Goal: Information Seeking & Learning: Learn about a topic

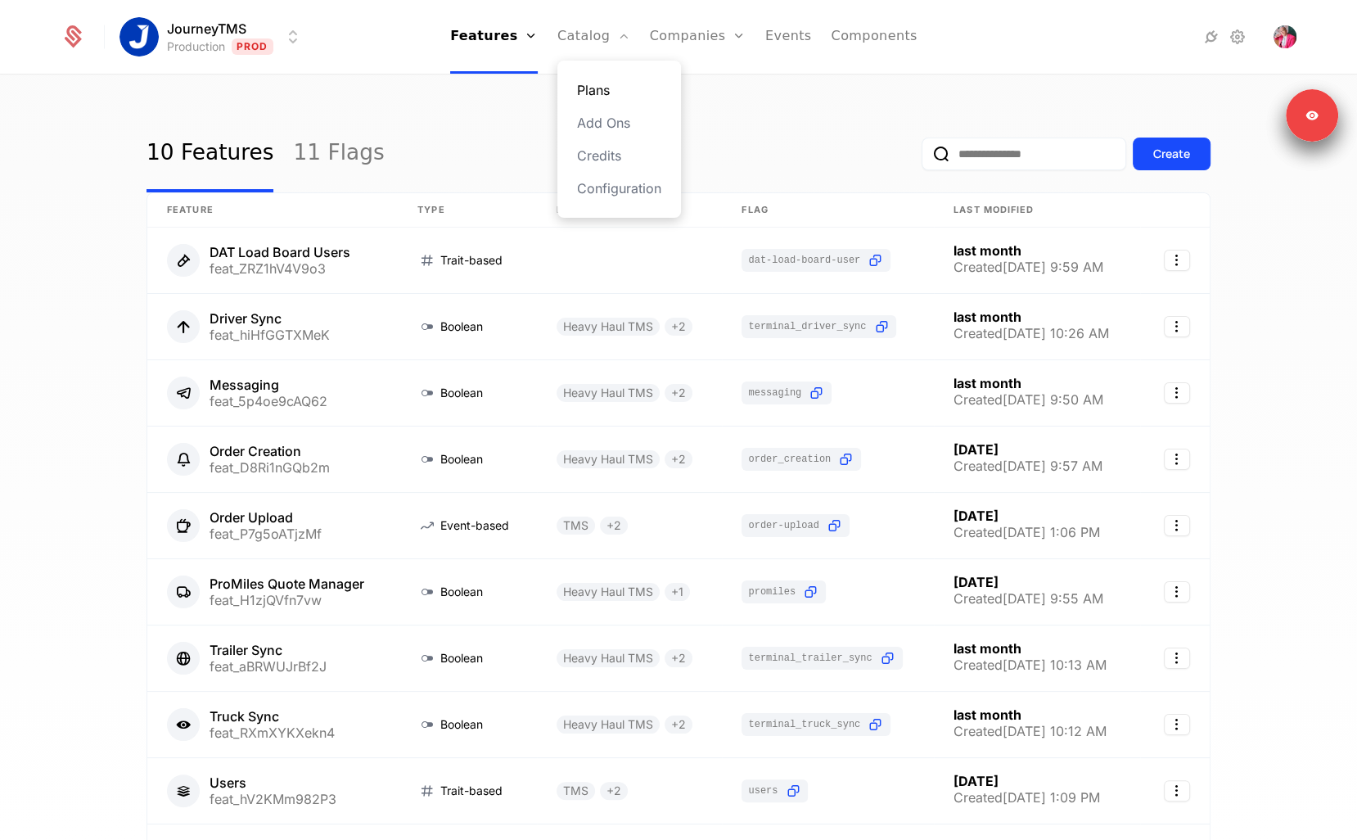
click at [591, 87] on link "Plans" at bounding box center [619, 90] width 84 height 20
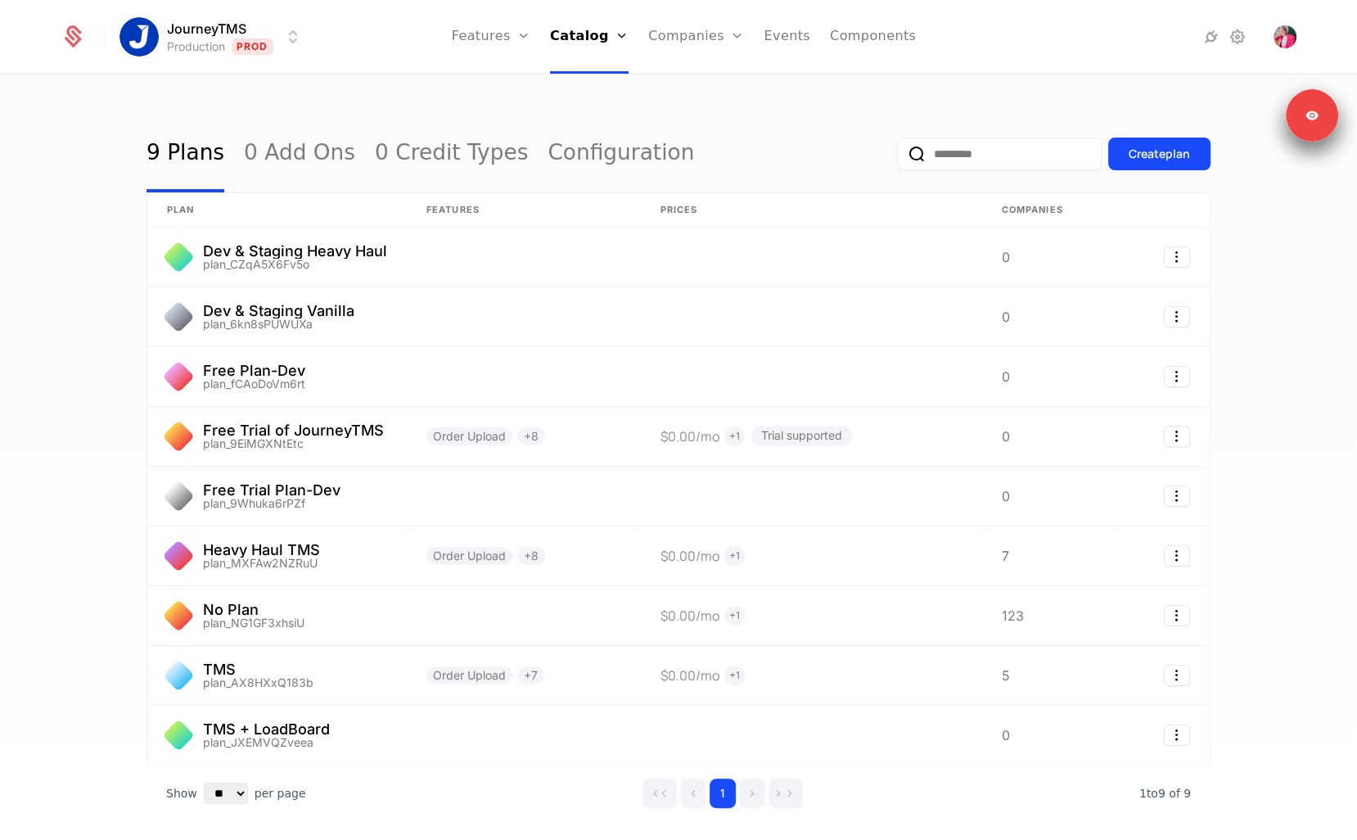
click at [958, 156] on input "email" at bounding box center [999, 154] width 205 height 33
paste input "**********"
type input "**********"
click at [888, 157] on button "submit" at bounding box center [888, 157] width 0 height 0
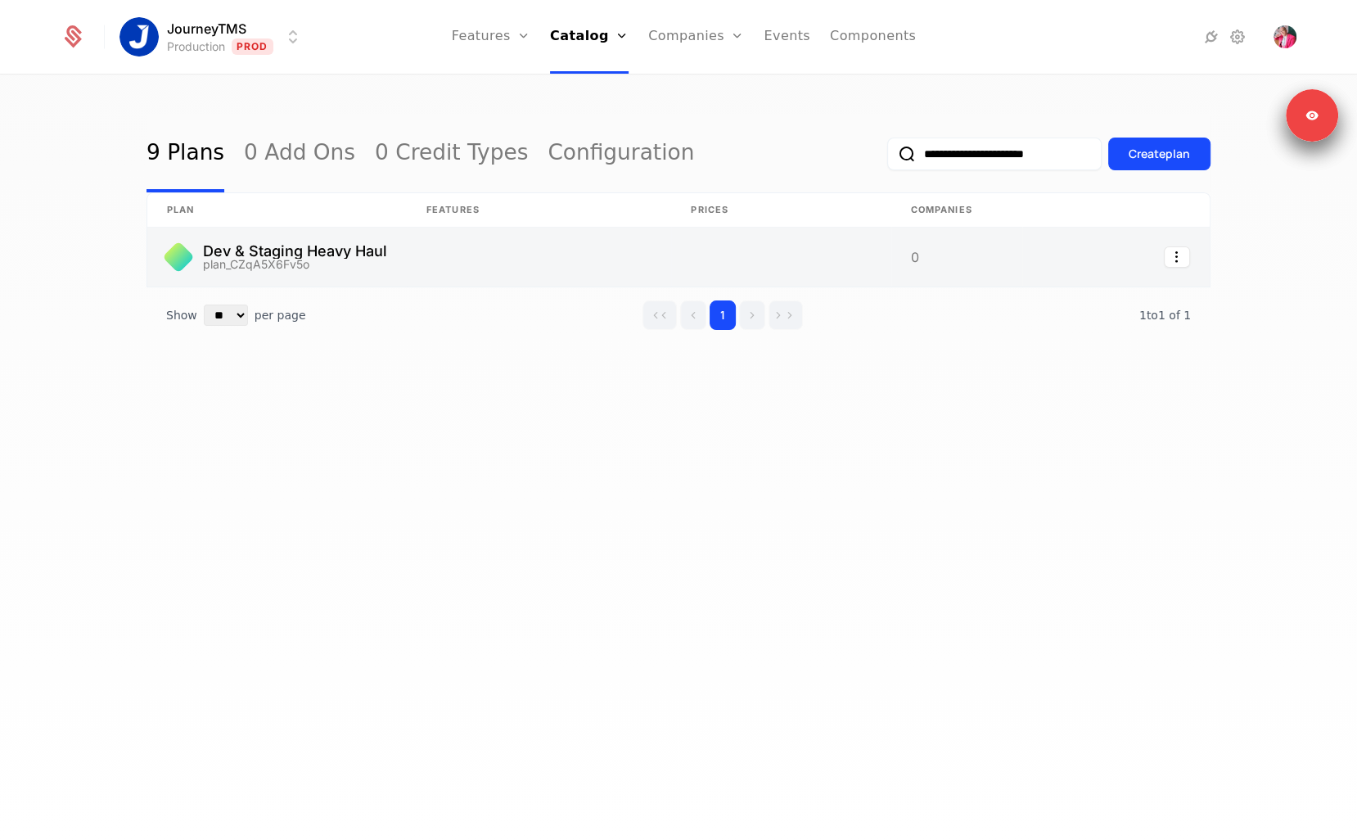
click at [490, 260] on link at bounding box center [539, 257] width 264 height 59
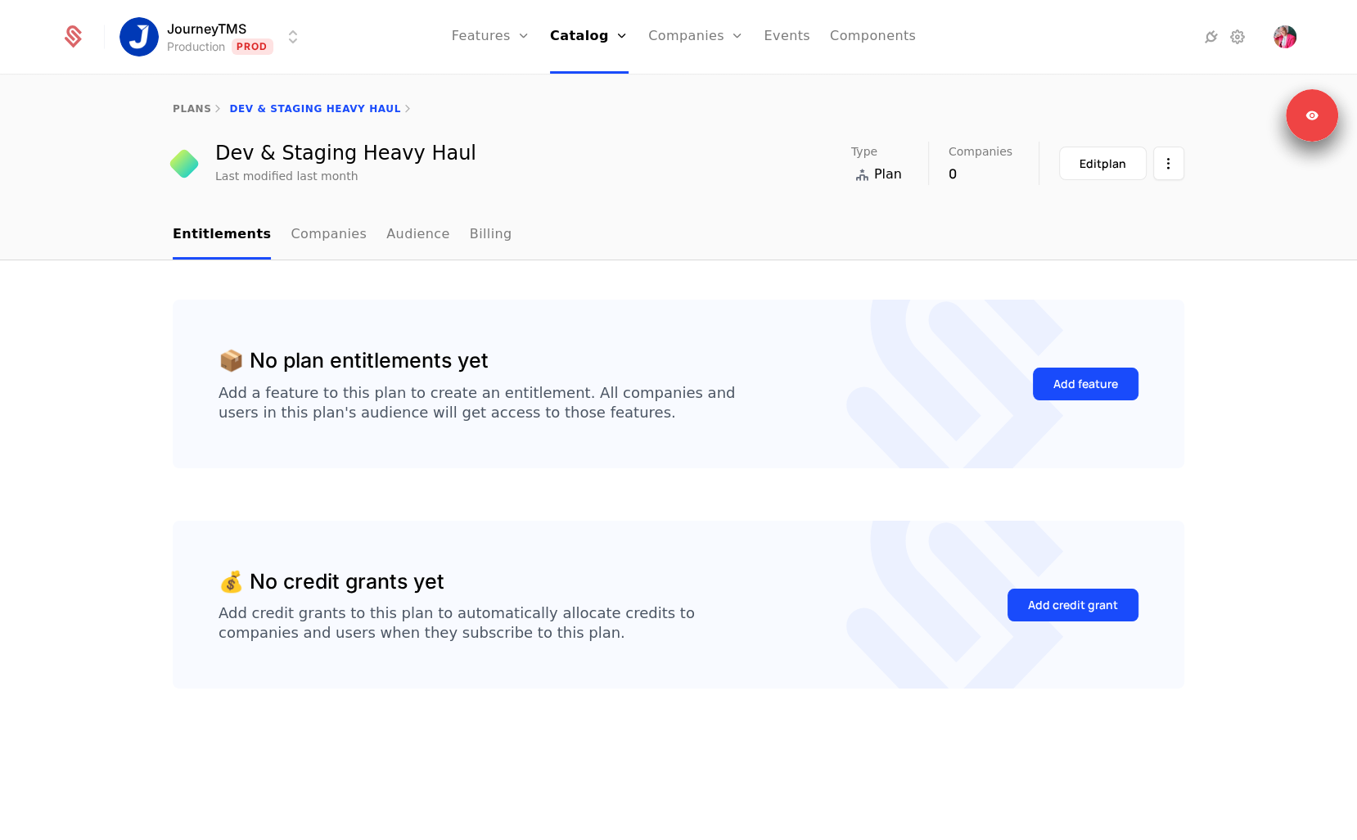
click at [479, 285] on div "📦 No plan entitlements yet Add a feature to this plan to create an entitlement.…" at bounding box center [678, 550] width 1357 height 580
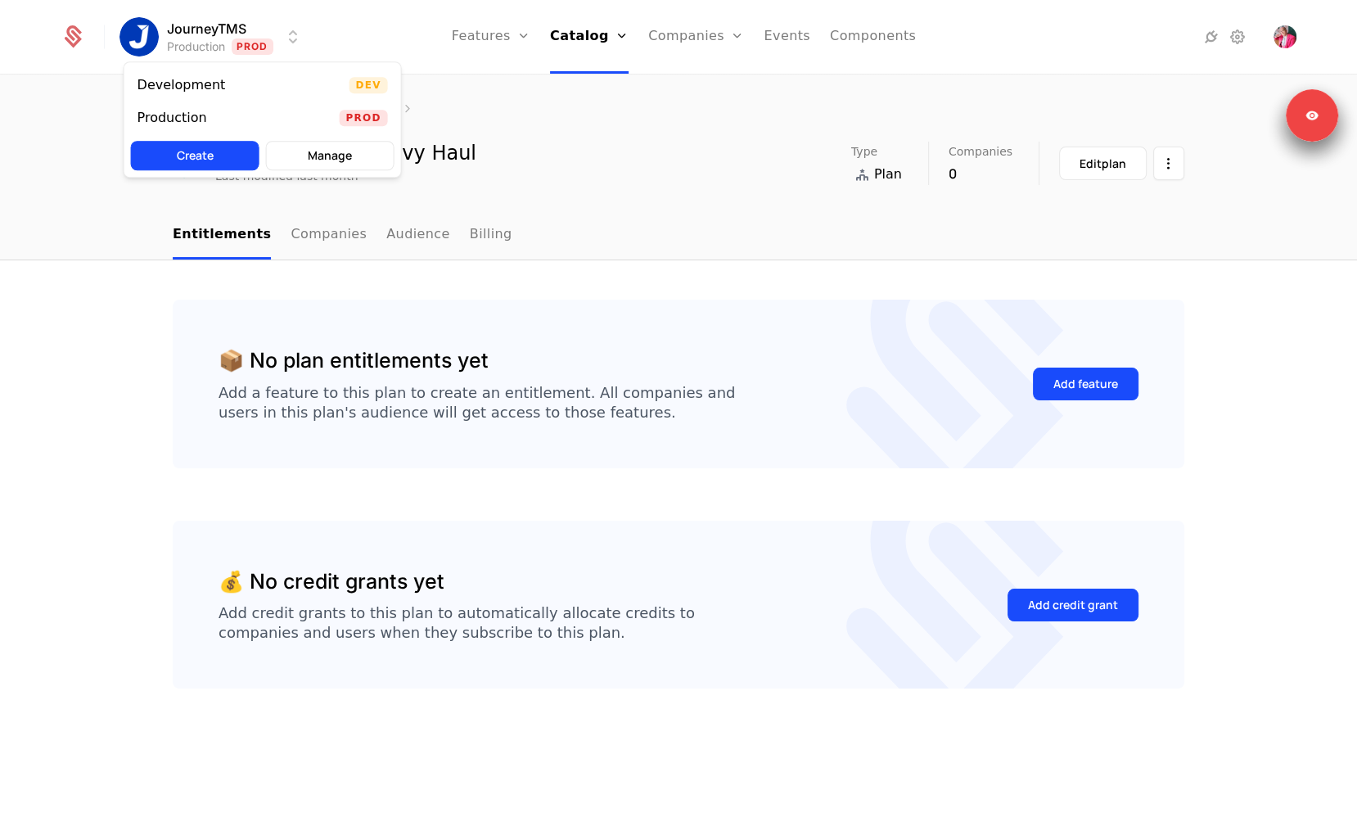
click at [219, 40] on html "JourneyTMS Production Prod Features Features Flags Catalog Plans Add Ons Credit…" at bounding box center [678, 420] width 1357 height 840
click at [209, 92] on div "Development" at bounding box center [182, 85] width 88 height 13
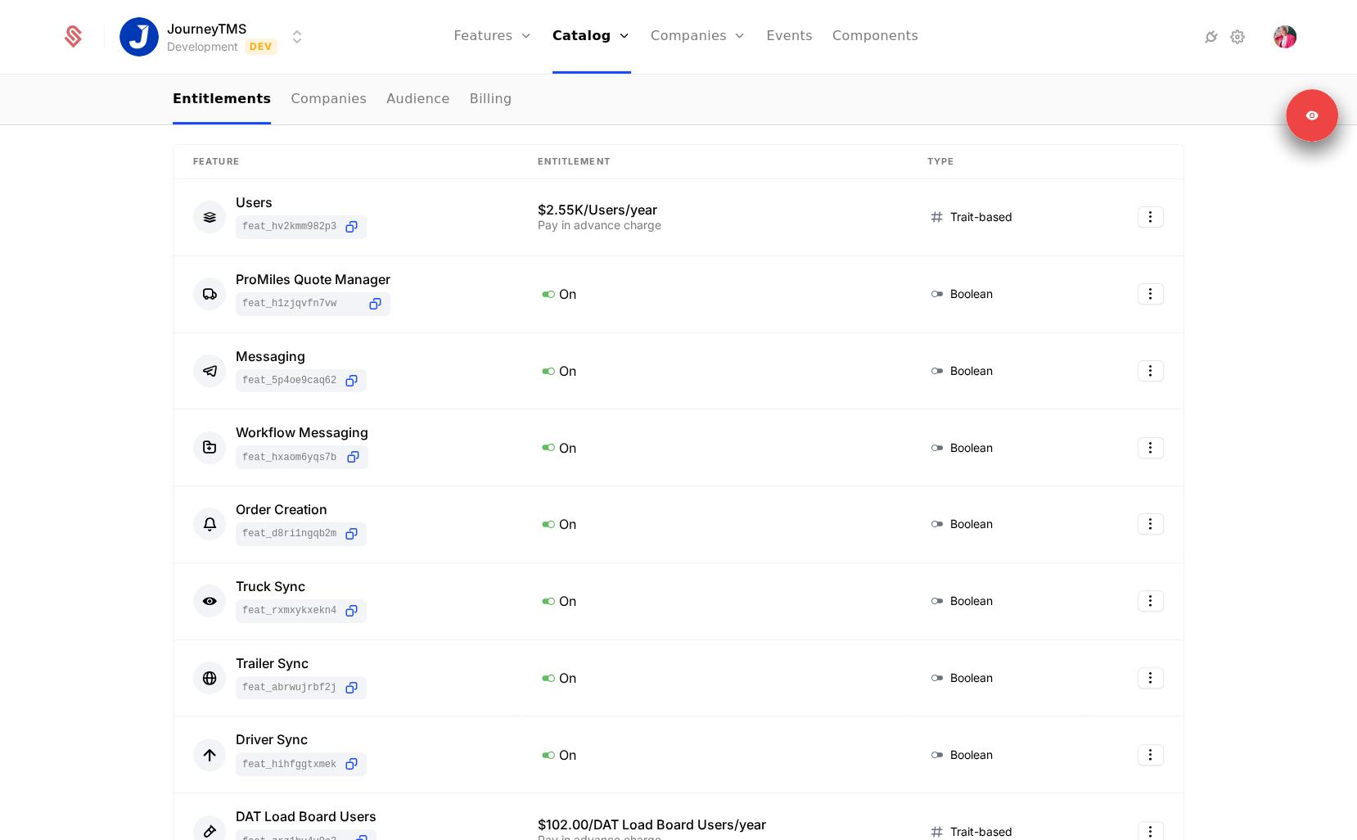
scroll to position [215, 0]
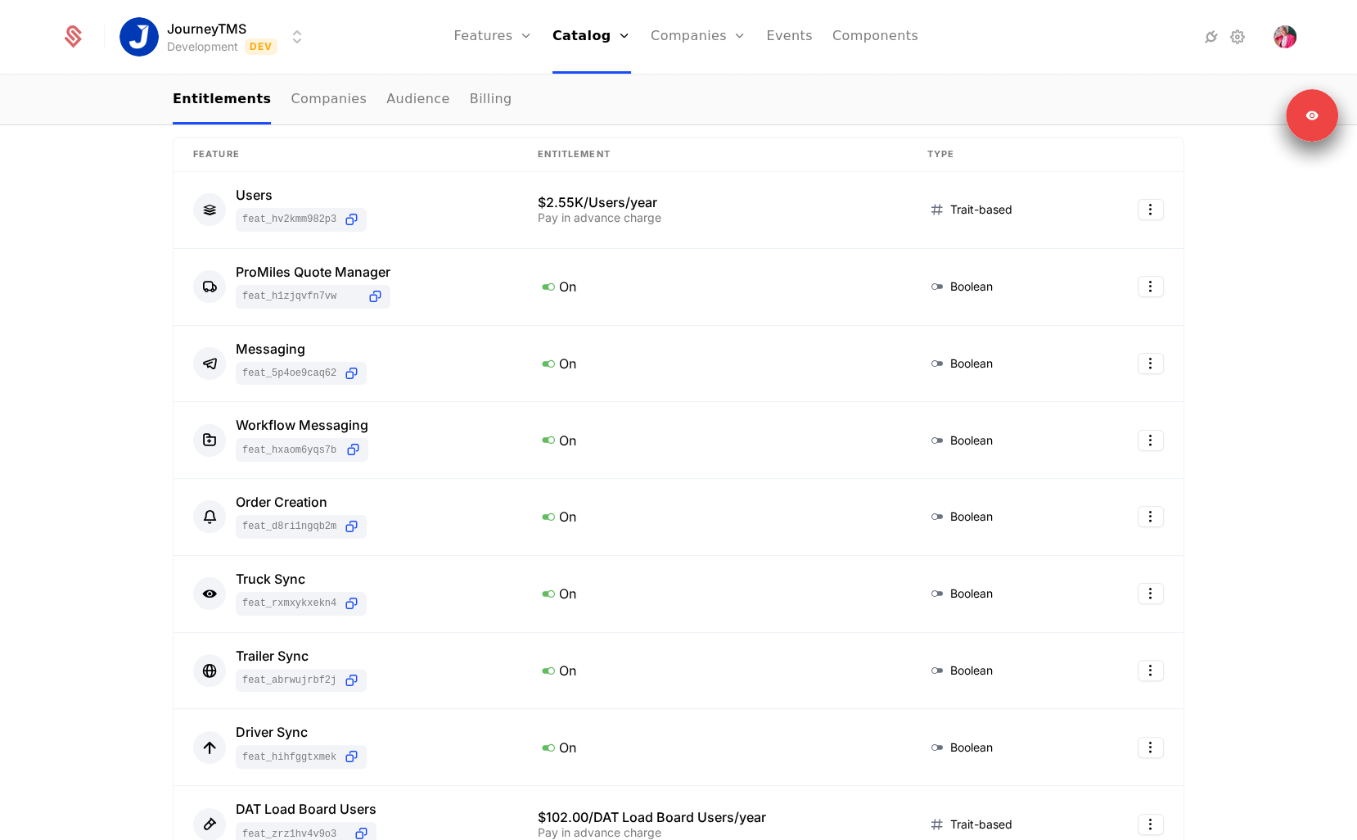
click at [1249, 453] on div "9 Entitlements Feature Entitlement Type Users feat_hV2KMm982P3 $2.55K/Users/yea…" at bounding box center [678, 636] width 1357 height 1182
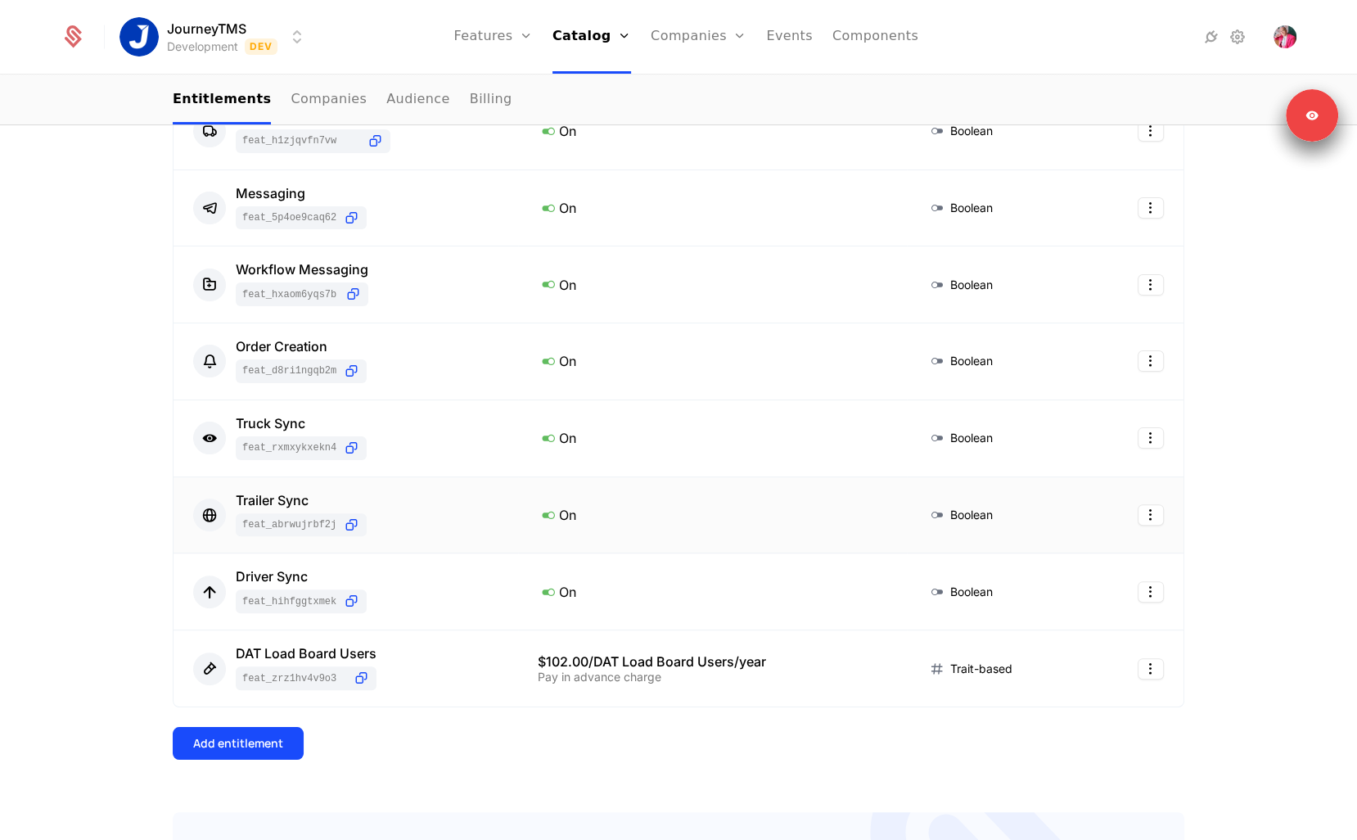
scroll to position [391, 0]
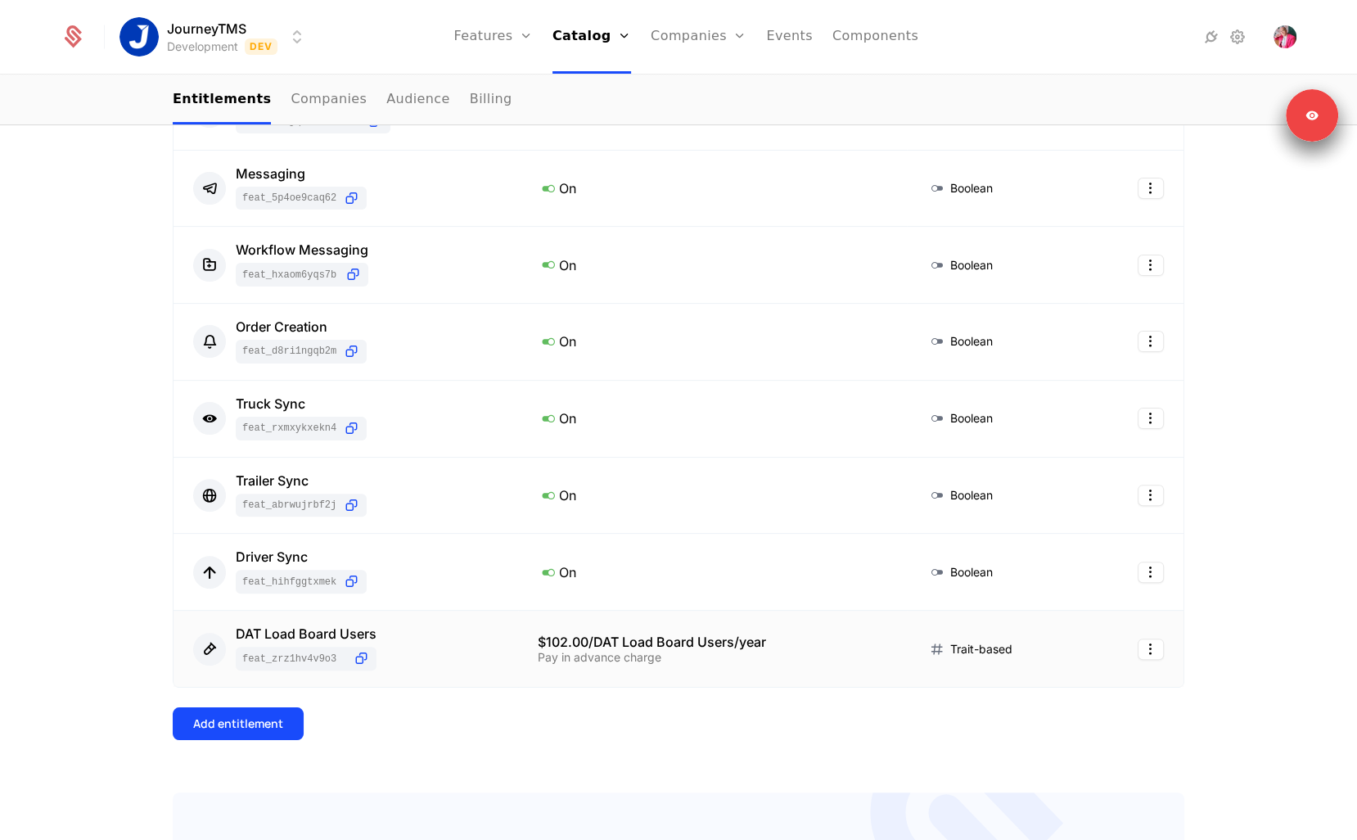
click at [342, 617] on td "DAT Load Board Users feat_ZRZ1hV4V9o3" at bounding box center [346, 649] width 345 height 76
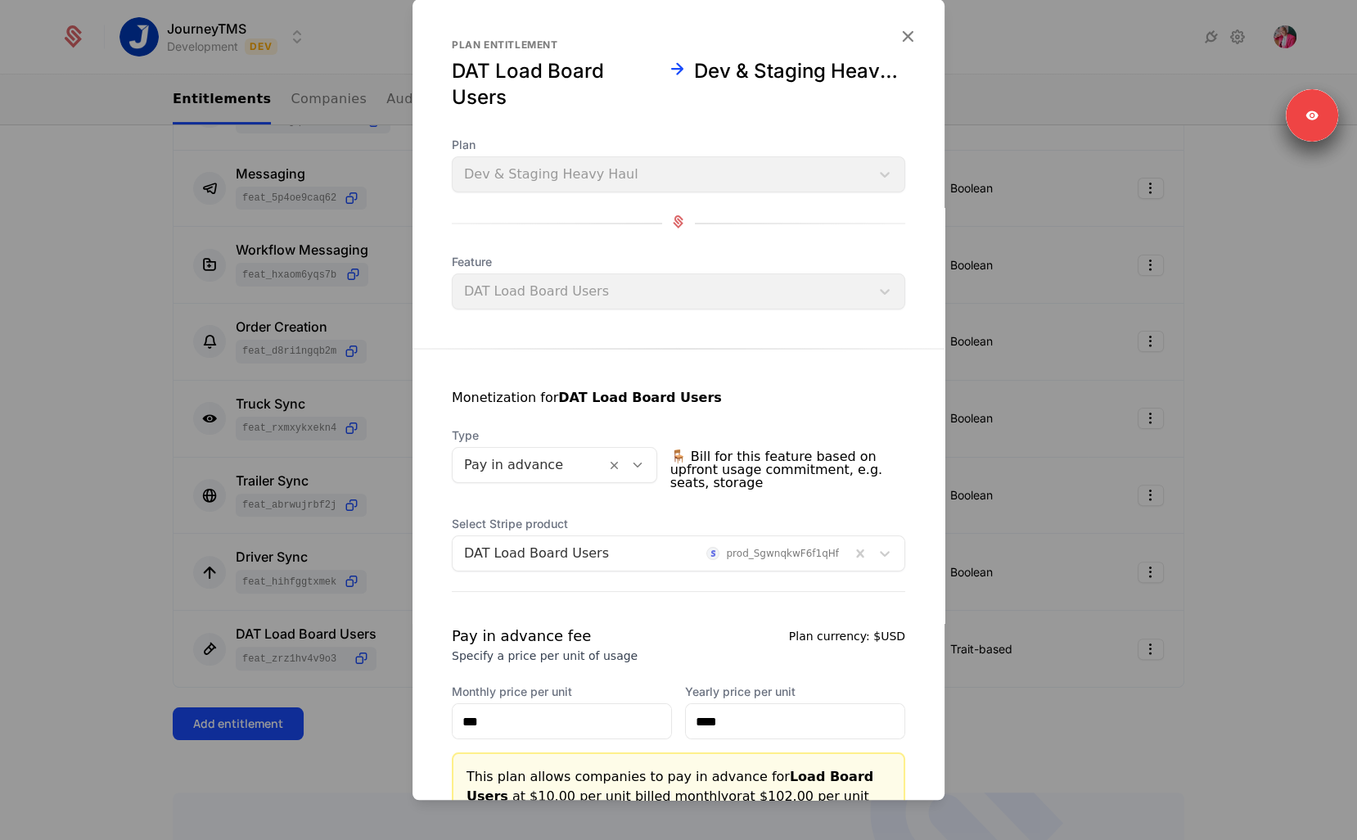
click at [1173, 720] on div at bounding box center [678, 420] width 1357 height 840
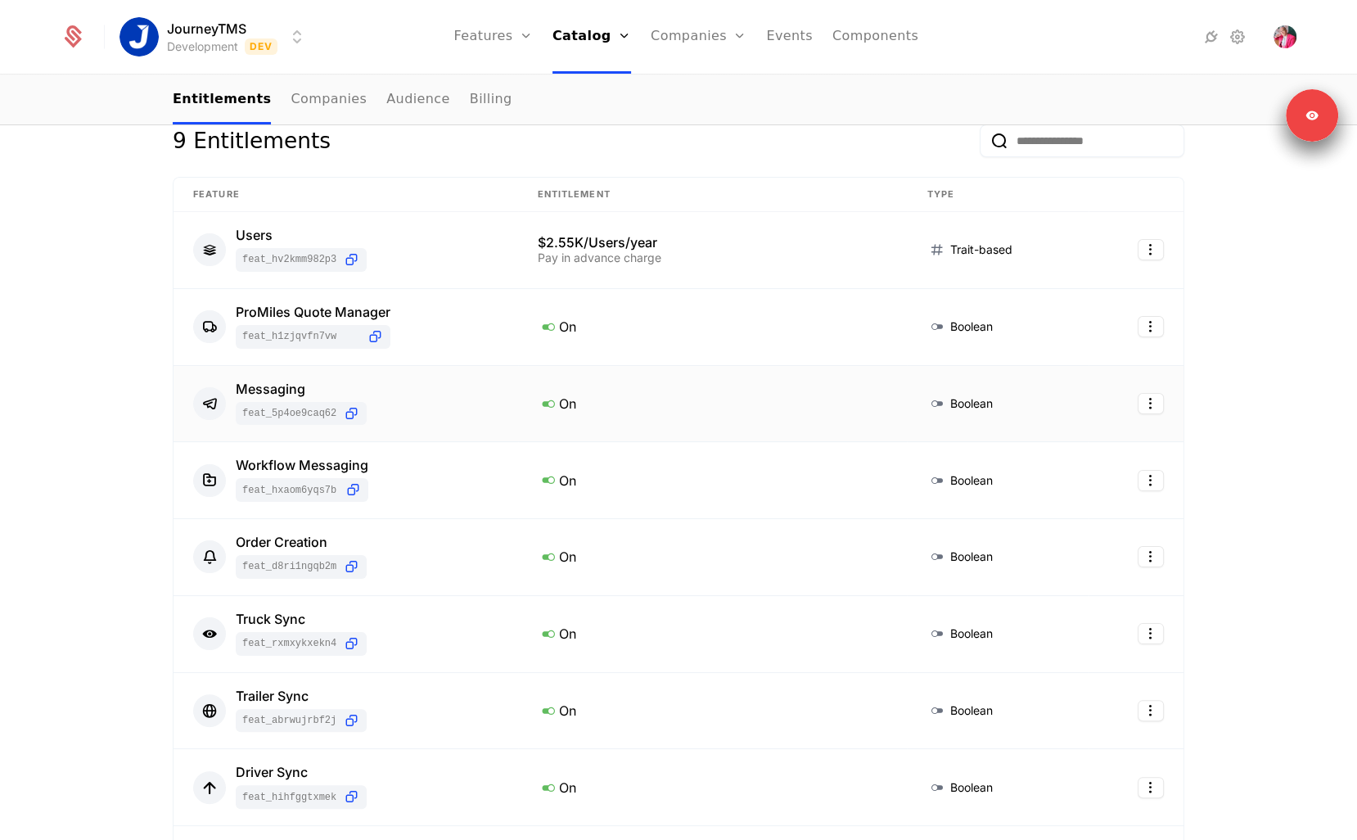
scroll to position [161, 0]
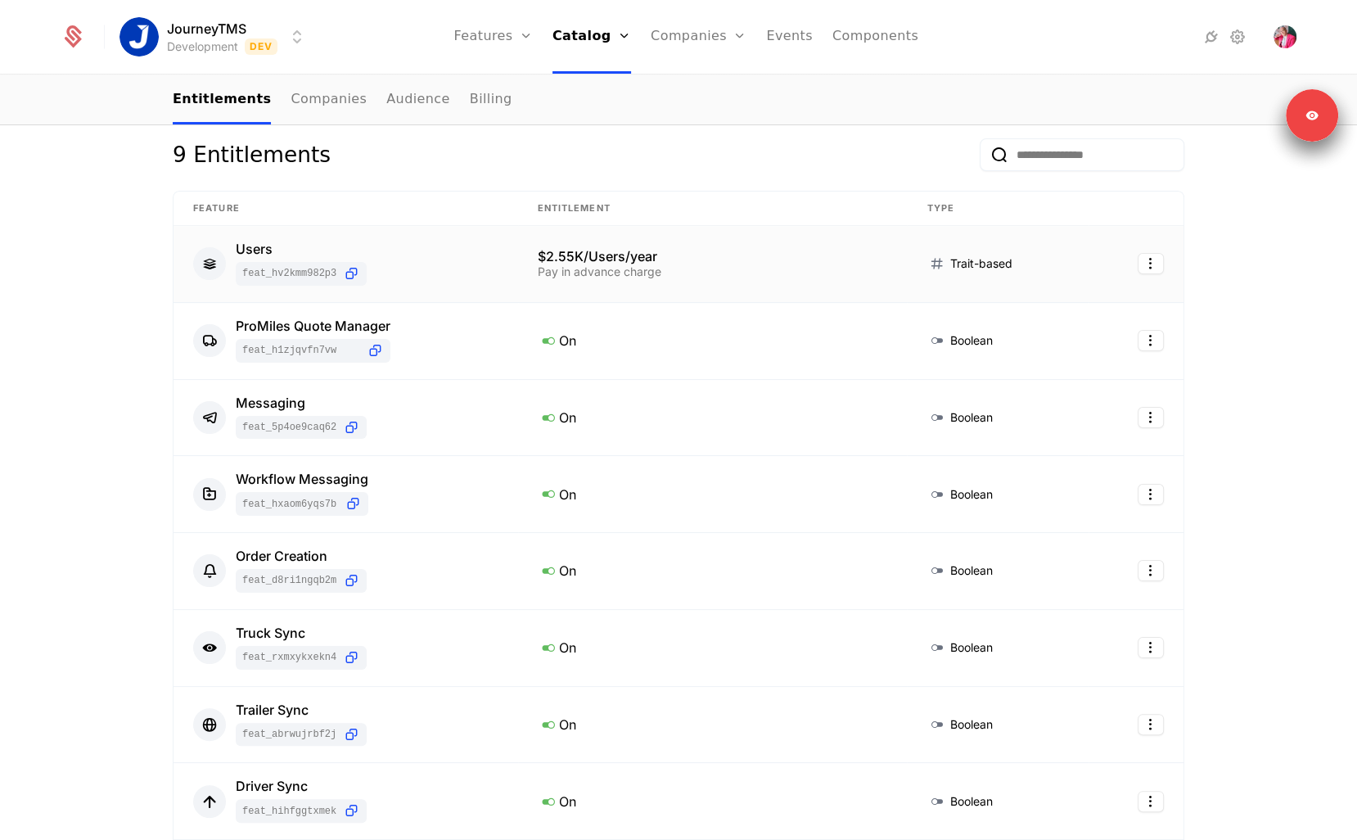
click at [511, 249] on td "Users feat_hV2KMm982P3" at bounding box center [346, 264] width 345 height 77
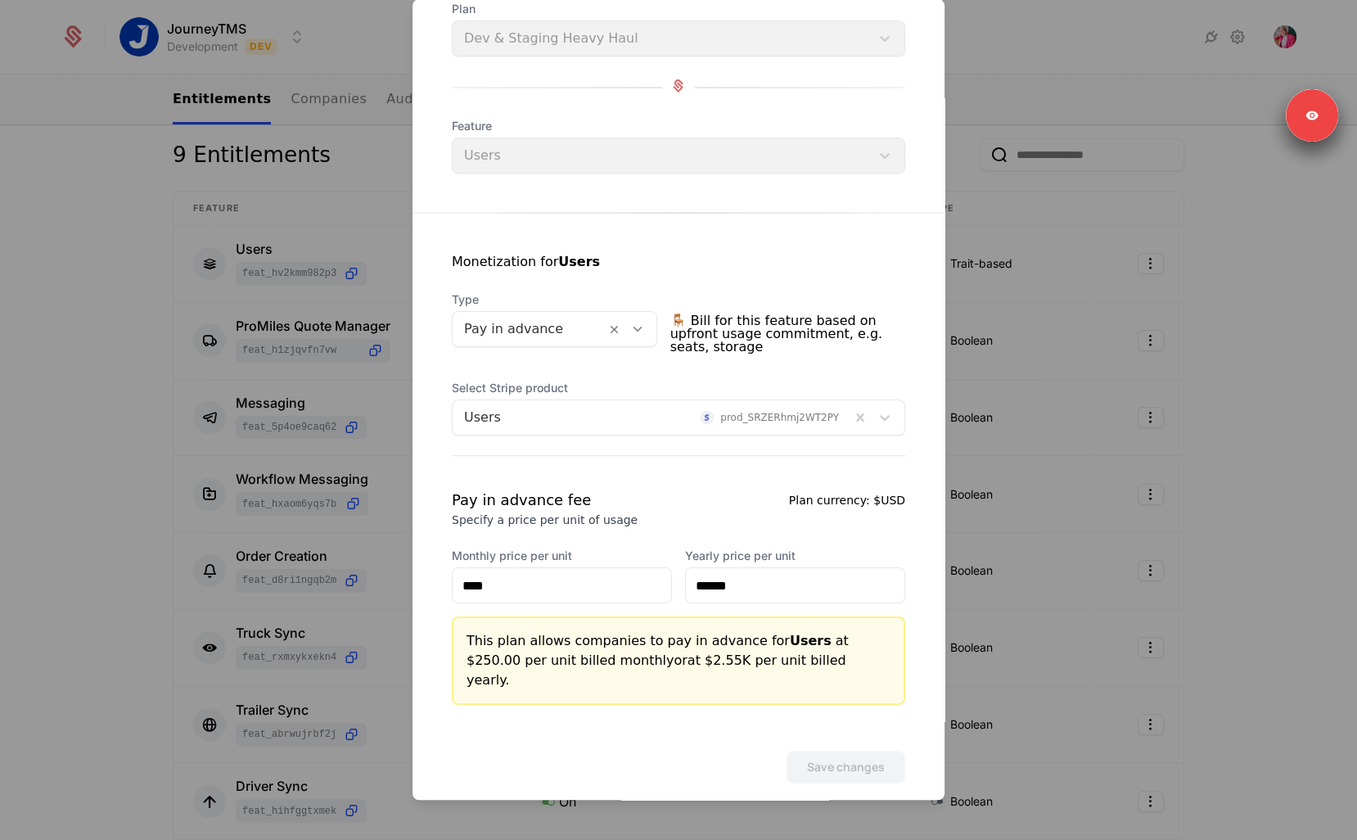
scroll to position [0, 0]
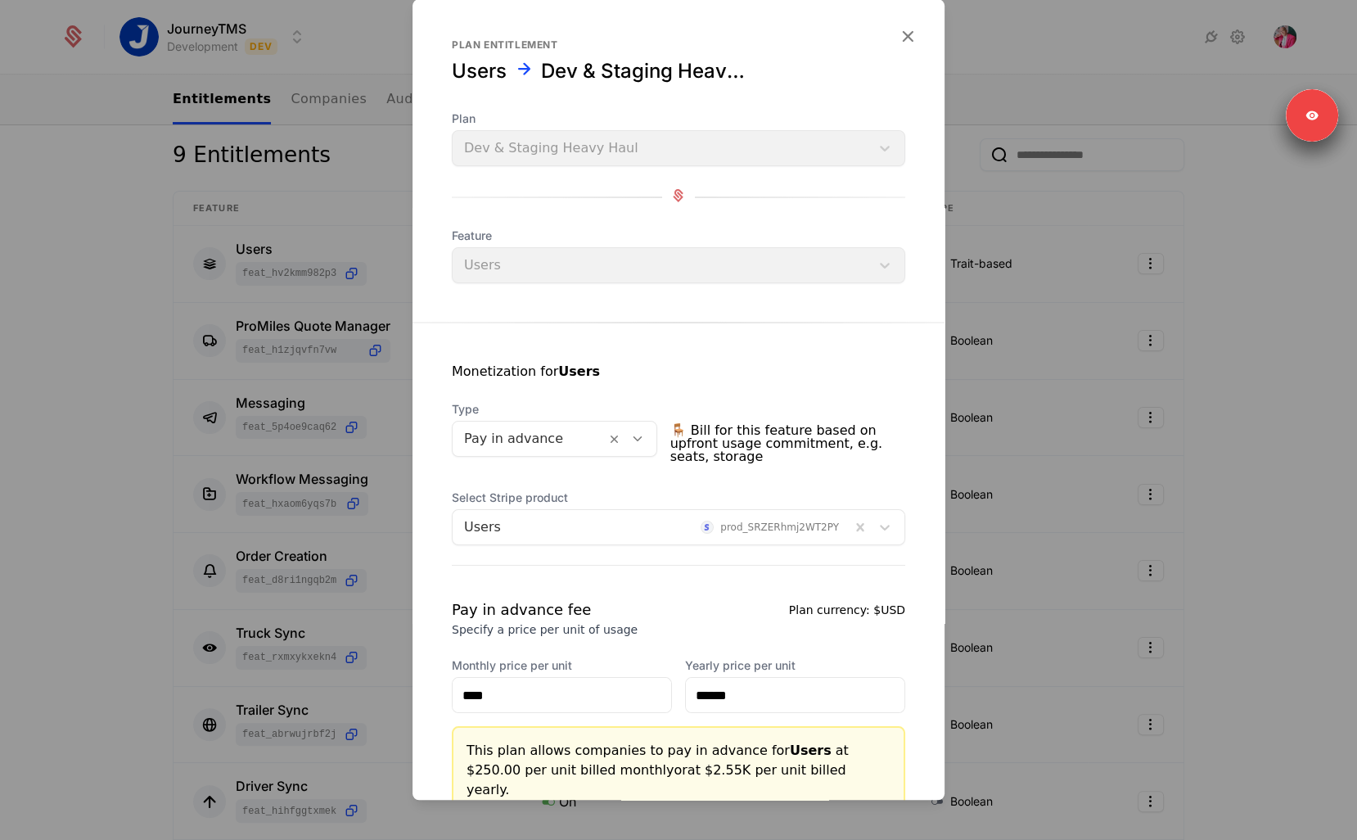
click at [1249, 519] on div at bounding box center [678, 420] width 1357 height 840
